Goal: Information Seeking & Learning: Learn about a topic

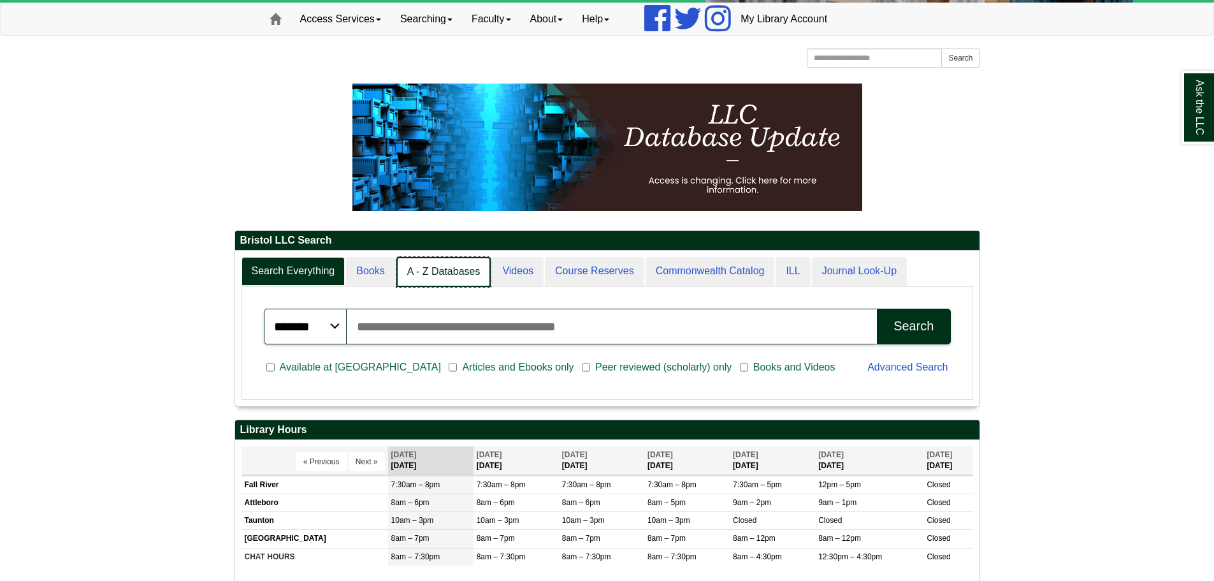
scroll to position [155, 744]
click at [465, 277] on link "A - Z Databases" at bounding box center [443, 272] width 95 height 30
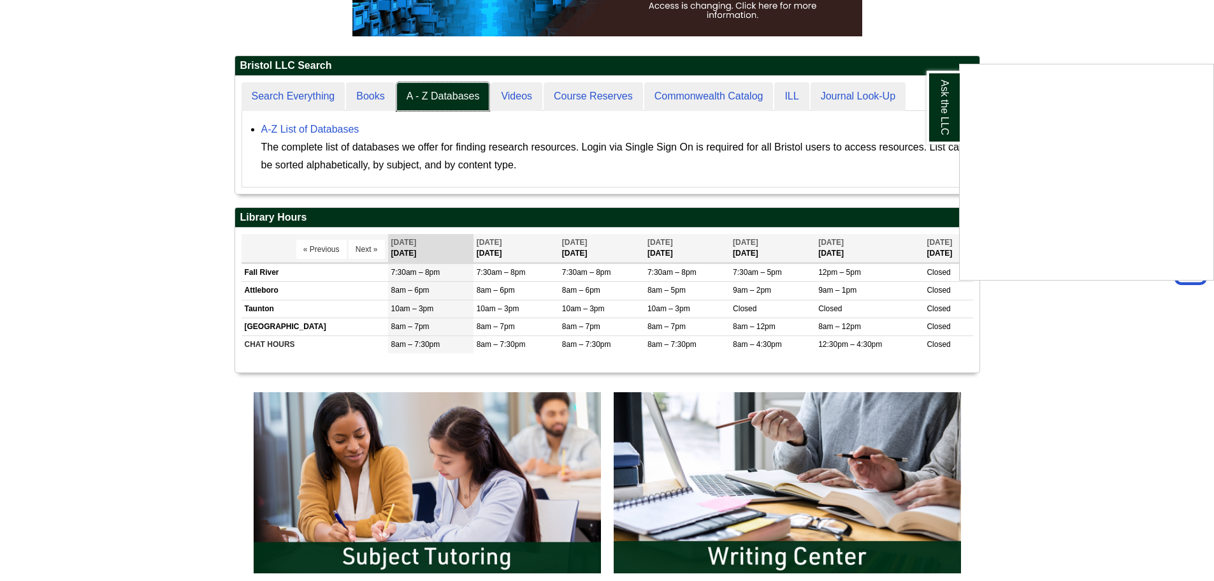
scroll to position [191, 0]
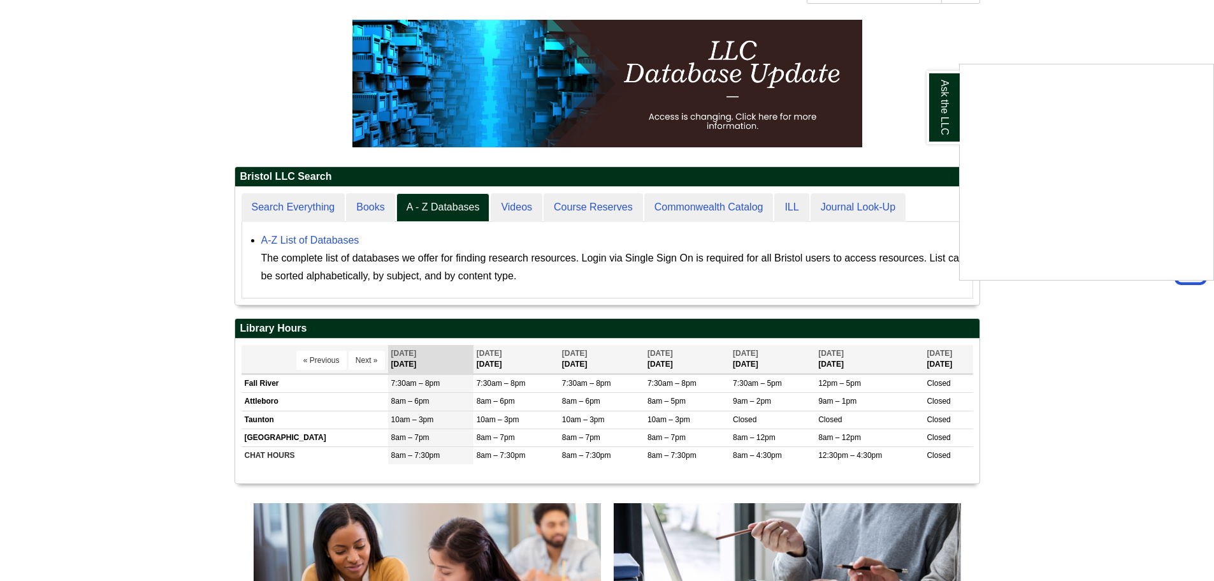
click at [419, 205] on div "Ask the LLC" at bounding box center [607, 290] width 1214 height 581
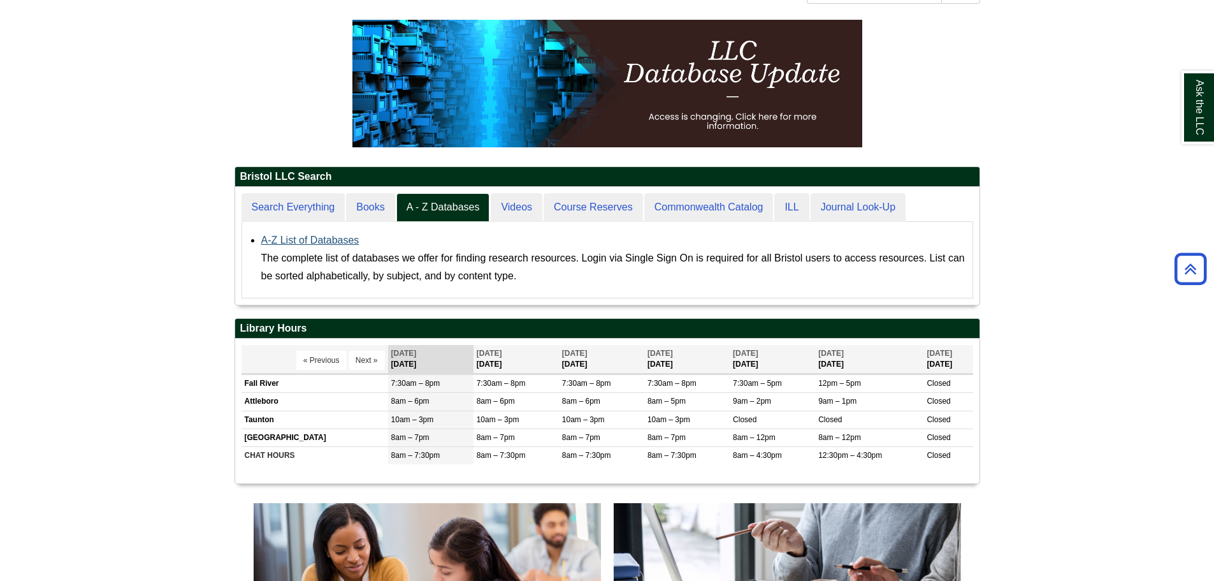
scroll to position [118, 744]
click at [319, 240] on link "A-Z List of Databases" at bounding box center [310, 240] width 98 height 11
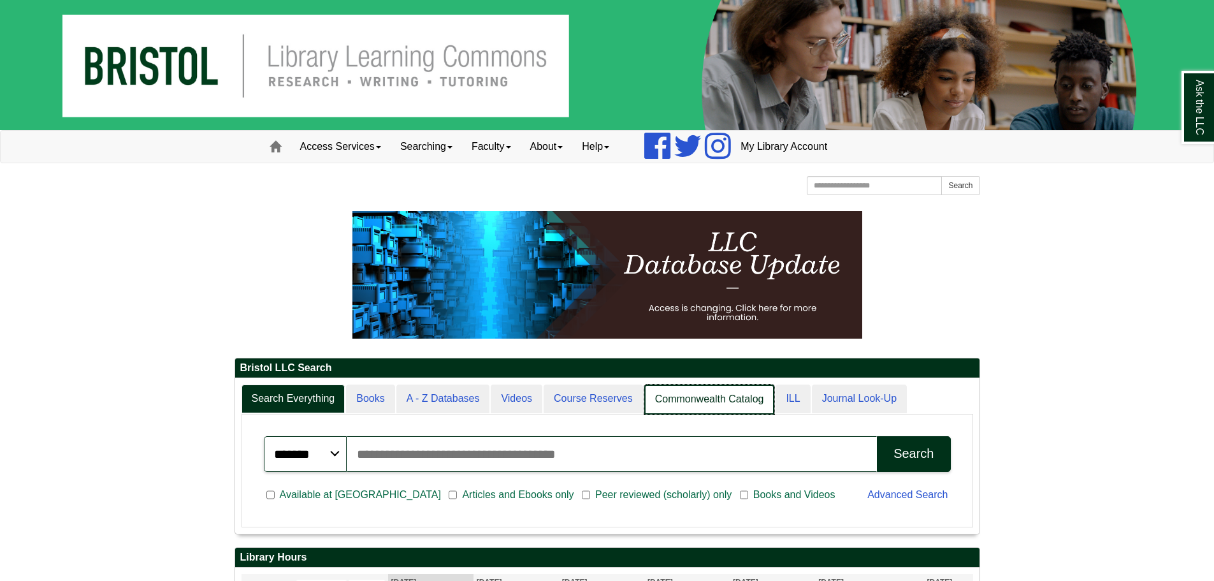
scroll to position [155, 744]
click at [735, 400] on link "Commonwealth Catalog" at bounding box center [709, 399] width 131 height 30
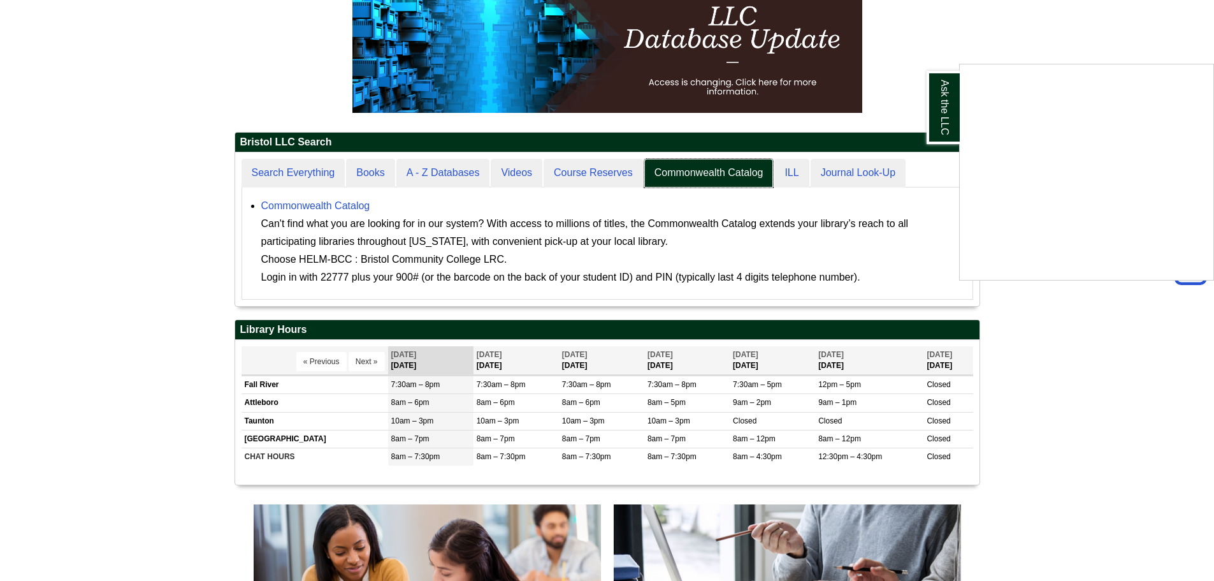
scroll to position [191, 0]
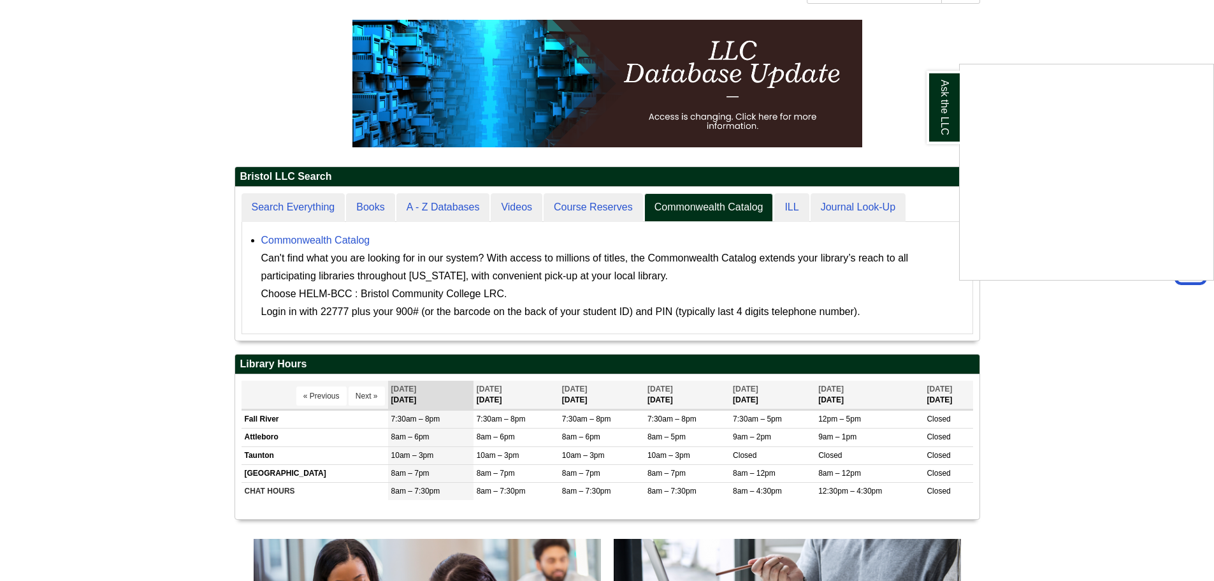
click at [572, 203] on div "Ask the LLC" at bounding box center [607, 290] width 1214 height 581
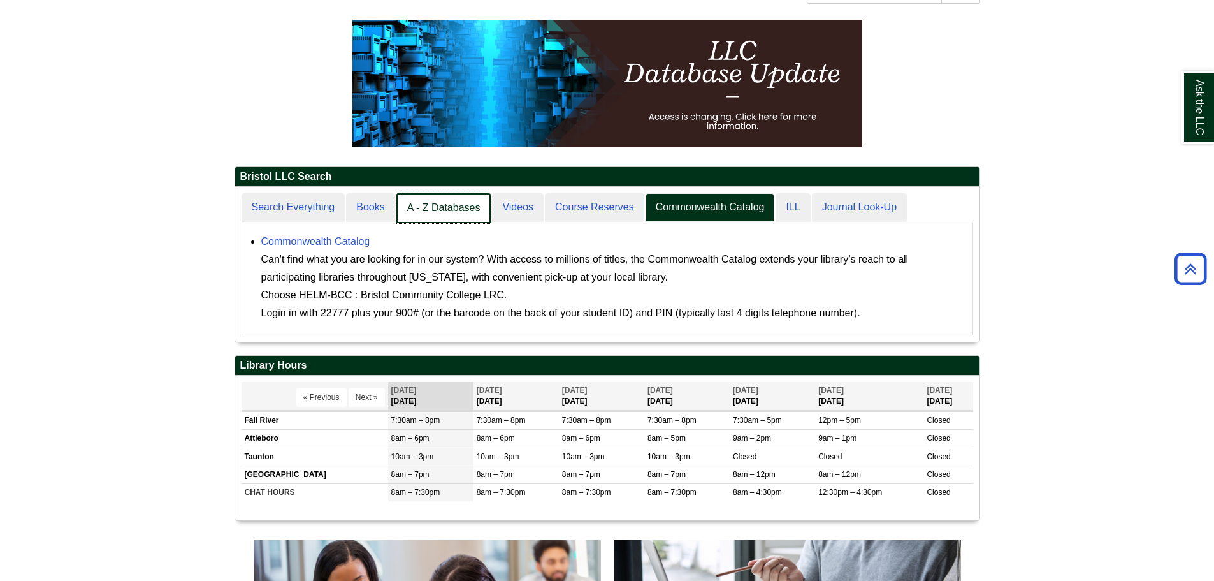
click at [454, 208] on link "A - Z Databases" at bounding box center [443, 208] width 95 height 30
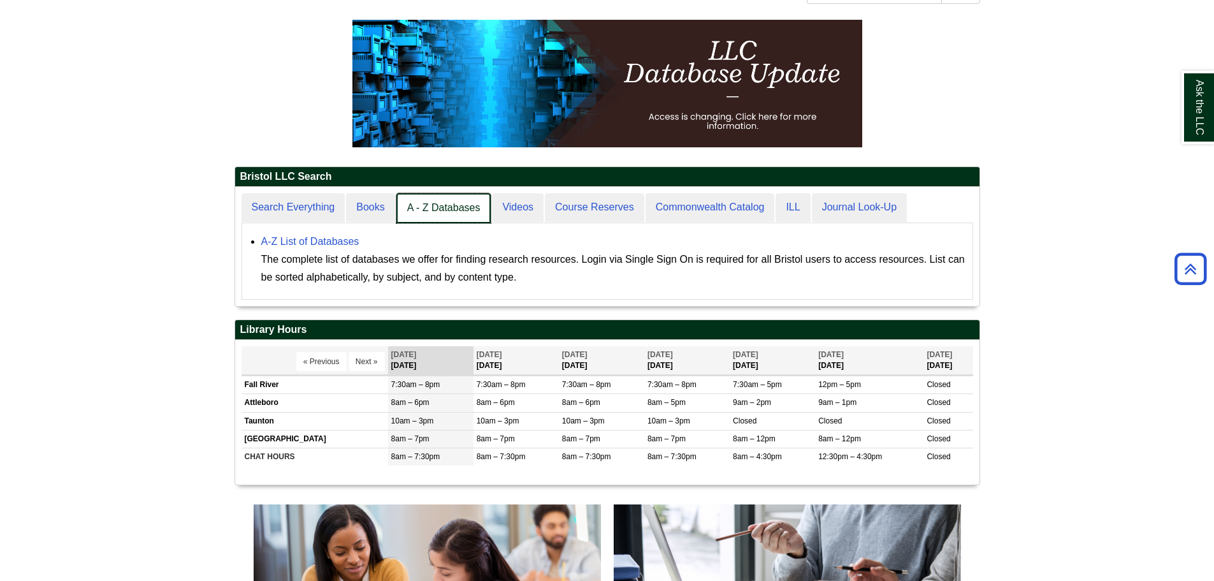
scroll to position [119, 744]
click at [317, 203] on link "Search Everything" at bounding box center [294, 208] width 105 height 30
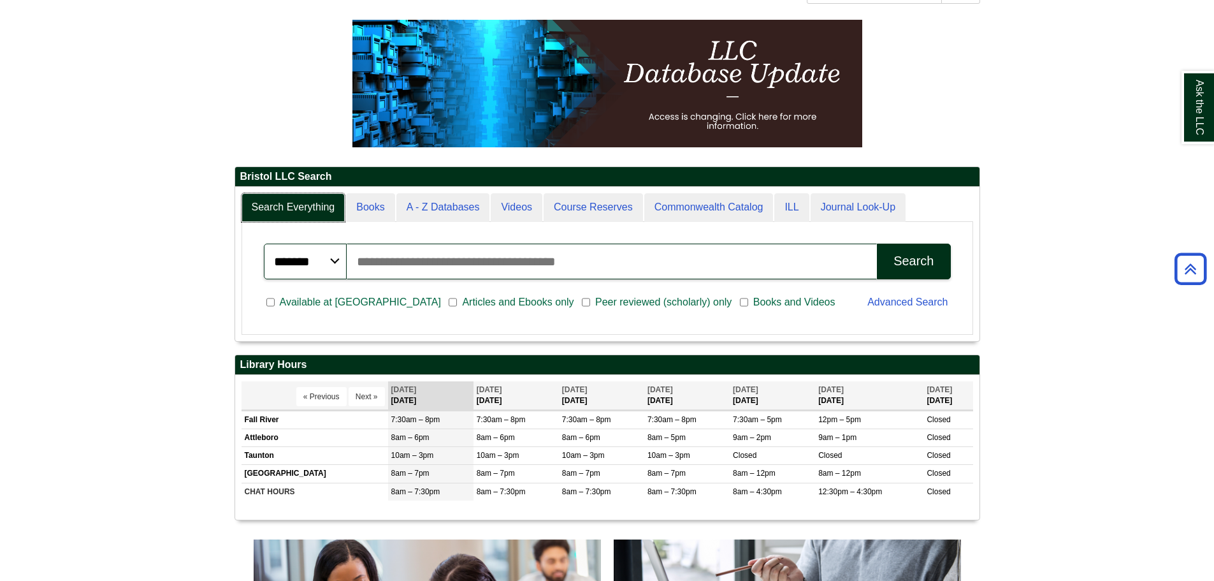
scroll to position [154, 744]
click at [427, 252] on input "Search articles, books, journals & more" at bounding box center [612, 261] width 531 height 36
paste input "**********"
type input "**********"
click at [877, 243] on button "Search" at bounding box center [913, 261] width 73 height 36
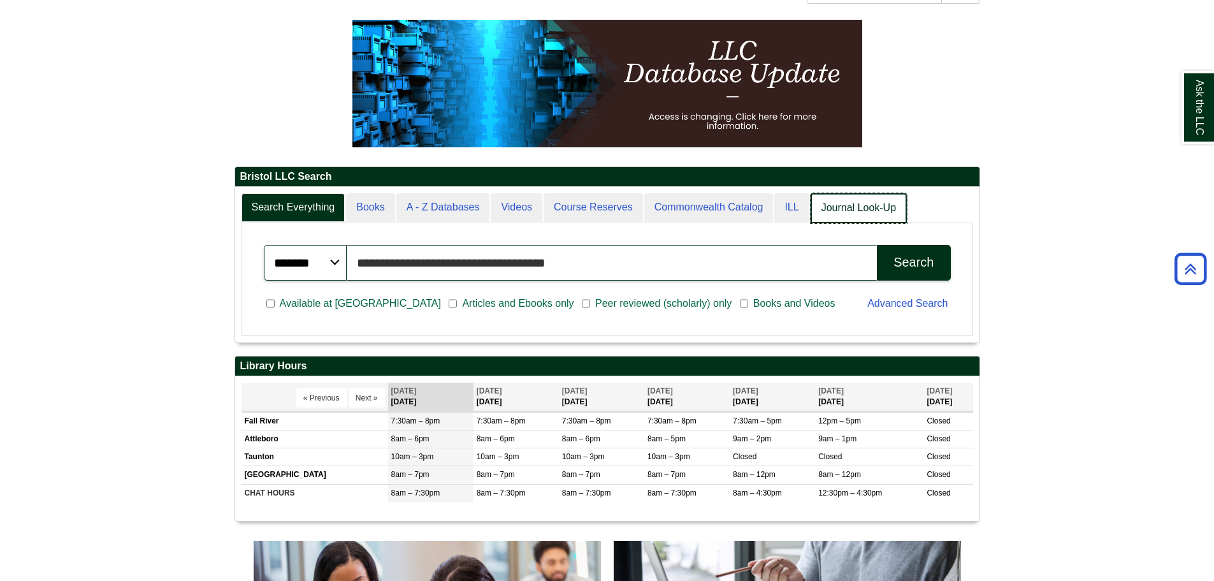
scroll to position [6, 6]
click at [801, 207] on link "ILL" at bounding box center [792, 208] width 36 height 30
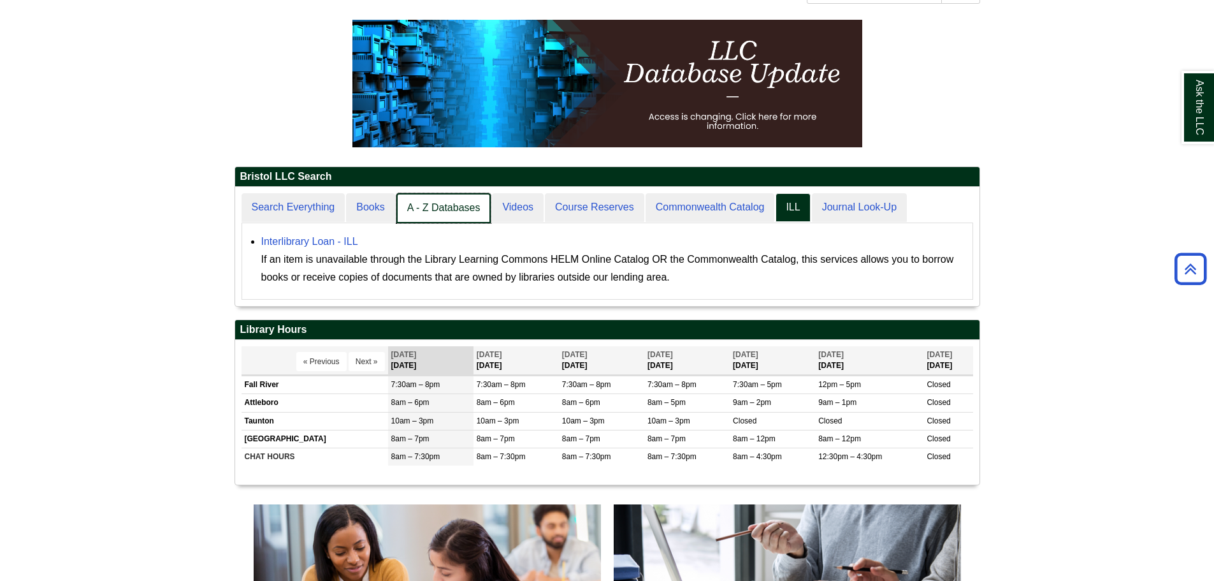
click at [456, 201] on link "A - Z Databases" at bounding box center [443, 208] width 95 height 30
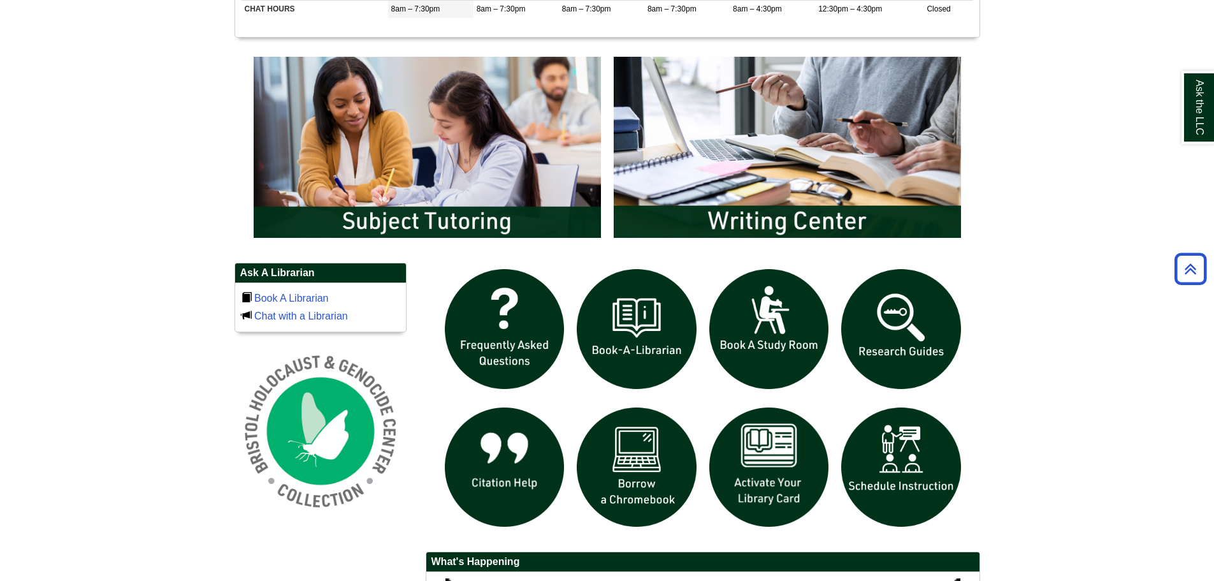
scroll to position [1012, 0]
